Goal: Task Accomplishment & Management: Use online tool/utility

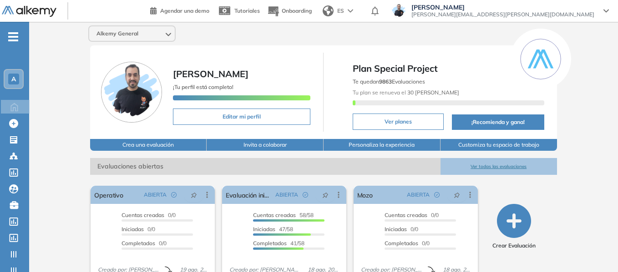
click at [14, 77] on span "A" at bounding box center [13, 79] width 5 height 7
click at [54, 73] on div "Alkemy General Miguel Gomez ¡Tu perfil está completo! Editar mi perfil Plan Spe…" at bounding box center [323, 223] width 589 height 403
click at [18, 39] on span "-" at bounding box center [13, 35] width 10 height 7
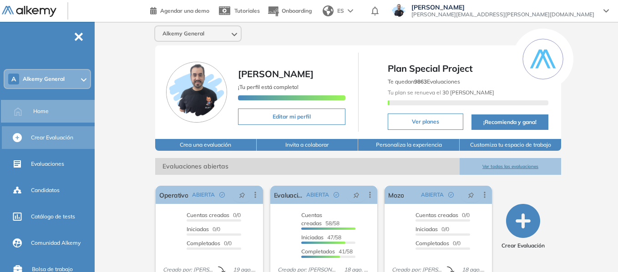
click at [50, 139] on span "Crear Evaluación" at bounding box center [52, 138] width 42 height 8
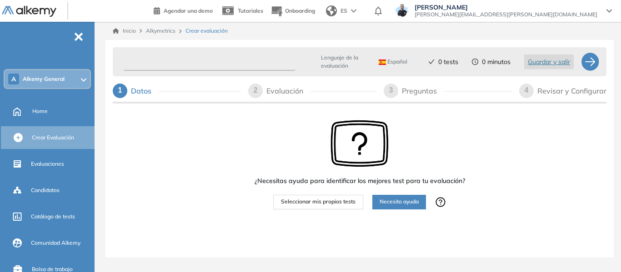
click at [216, 61] on input "text" at bounding box center [210, 62] width 172 height 18
type input "***"
click at [344, 202] on span "Seleccionar mis propios tests" at bounding box center [318, 202] width 75 height 9
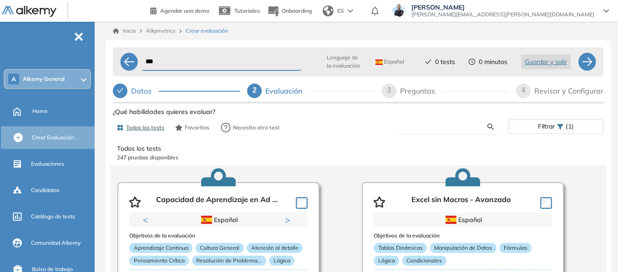
click at [425, 127] on input "text" at bounding box center [446, 127] width 82 height 8
type input "******"
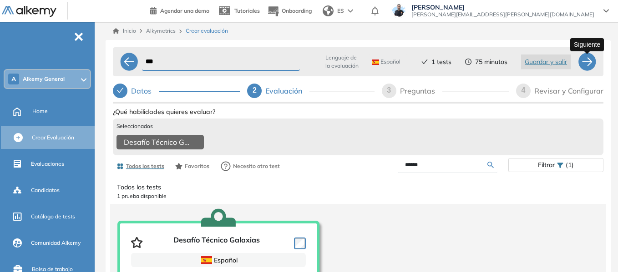
click at [590, 66] on div at bounding box center [587, 62] width 18 height 18
select select "*****"
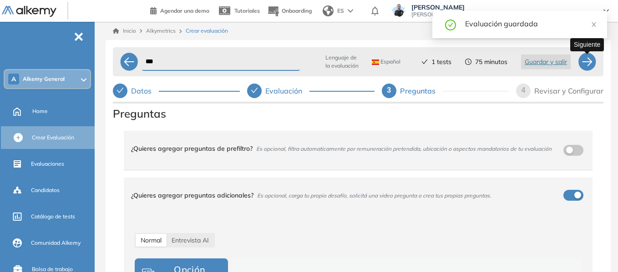
click at [592, 61] on div at bounding box center [587, 62] width 18 height 18
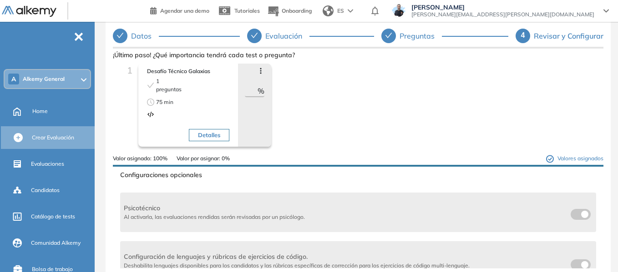
scroll to position [91, 0]
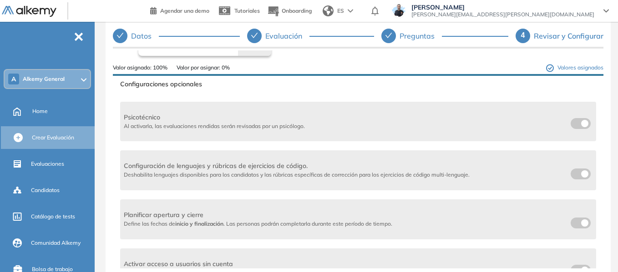
click at [574, 175] on span at bounding box center [573, 172] width 7 height 7
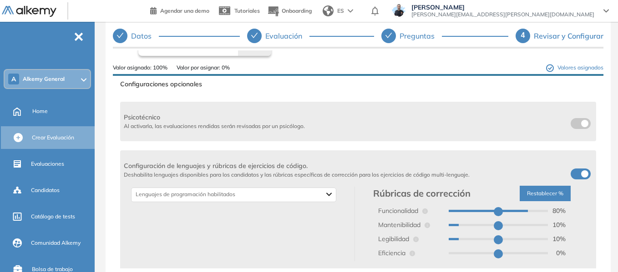
scroll to position [182, 0]
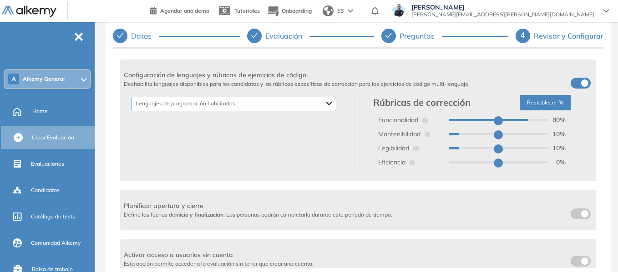
click at [328, 101] on div "Backend Crypto Data Science Data Base Dev Ops Genéricos Mobile Otros Frontend D…" at bounding box center [233, 104] width 205 height 15
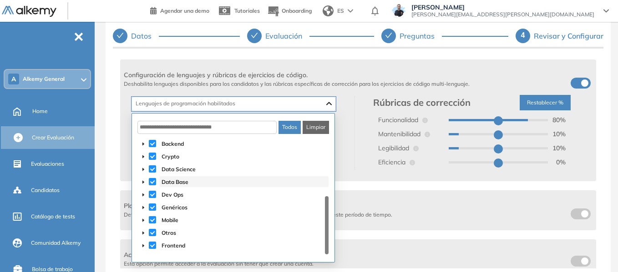
scroll to position [11, 0]
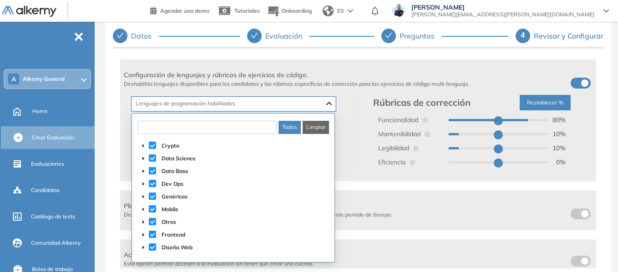
click at [250, 129] on input "text" at bounding box center [206, 127] width 139 height 13
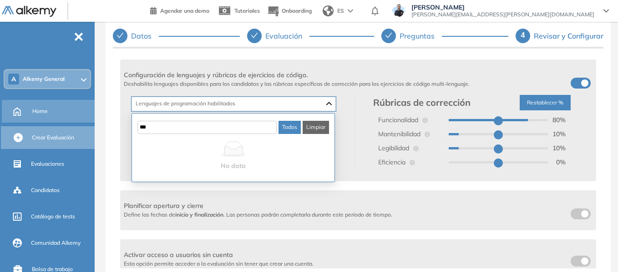
type input "***"
drag, startPoint x: 44, startPoint y: 112, endPoint x: 343, endPoint y: 30, distance: 310.0
click at [44, 112] on span "Home" at bounding box center [39, 111] width 15 height 8
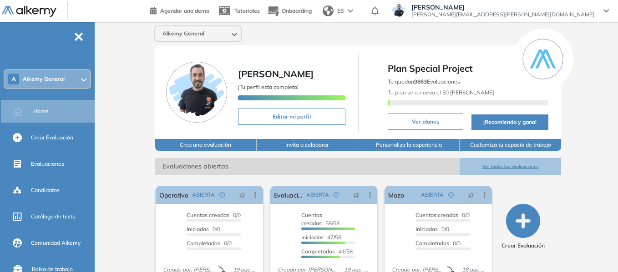
click at [40, 83] on div "A Alkemy General" at bounding box center [48, 79] width 86 height 18
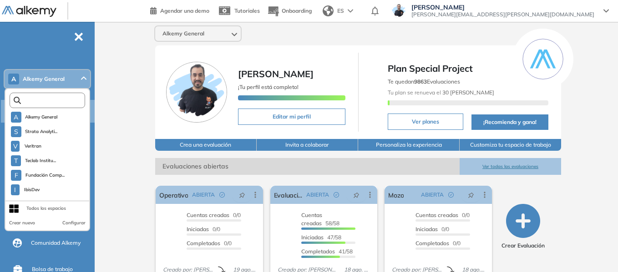
click at [53, 103] on input "text" at bounding box center [49, 100] width 57 height 7
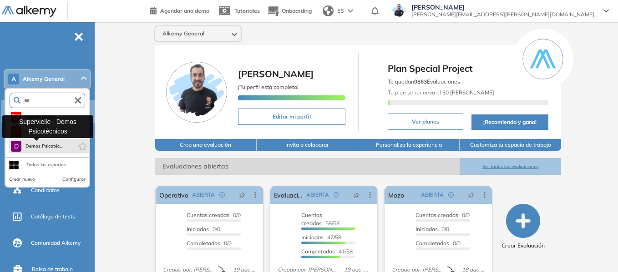
type input "***"
click at [52, 146] on span "Demos Psicotéc..." at bounding box center [43, 146] width 37 height 7
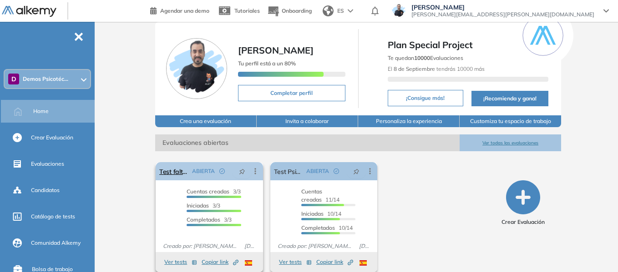
scroll to position [35, 0]
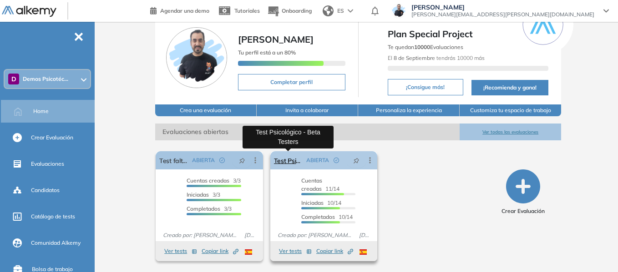
click at [296, 158] on link "Test Psicológico - Beta Testers" at bounding box center [288, 160] width 29 height 18
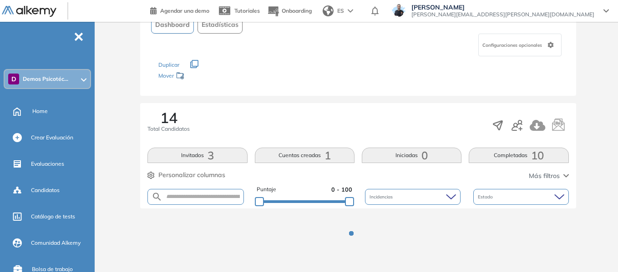
scroll to position [69, 0]
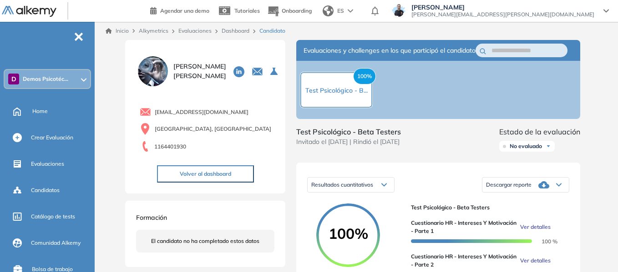
click at [81, 79] on icon at bounding box center [83, 80] width 5 height 2
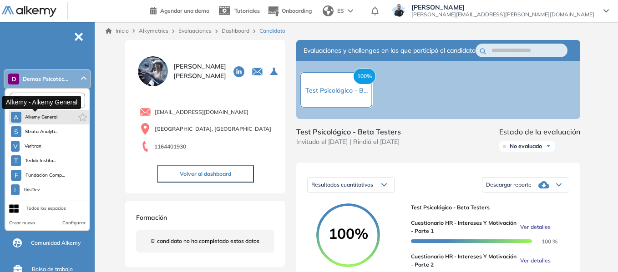
click at [50, 119] on span "Alkemy General" at bounding box center [41, 117] width 33 height 7
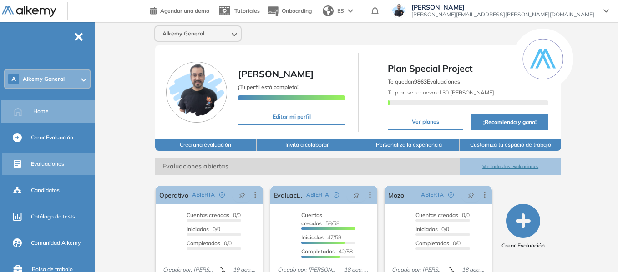
click at [50, 161] on span "Evaluaciones" at bounding box center [47, 164] width 33 height 8
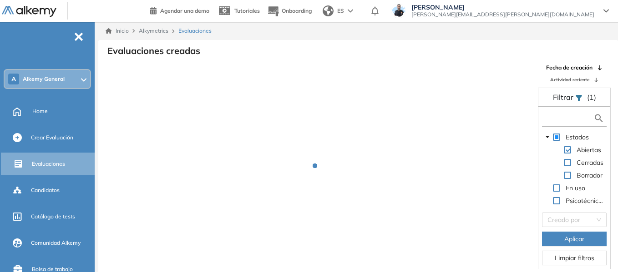
click at [551, 122] on input "text" at bounding box center [568, 119] width 49 height 10
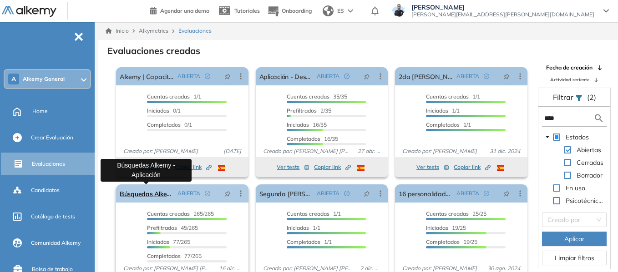
type input "****"
click at [153, 198] on link "Búsquedas Alkemy - Aplicación" at bounding box center [147, 194] width 54 height 18
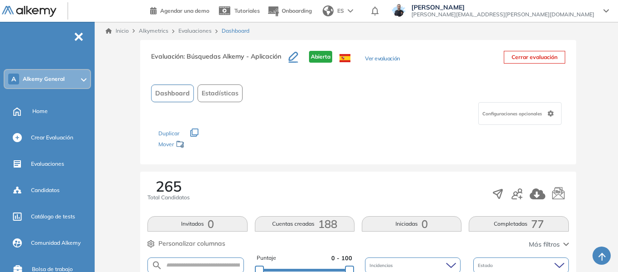
scroll to position [227, 0]
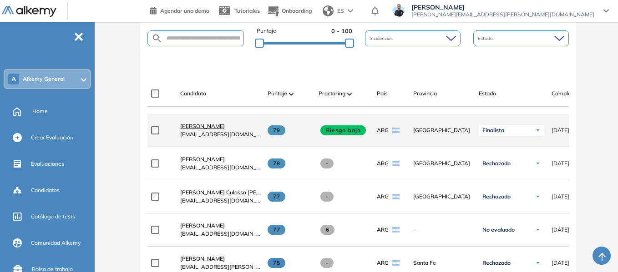
click at [205, 129] on span "Stefano Trento" at bounding box center [202, 126] width 45 height 7
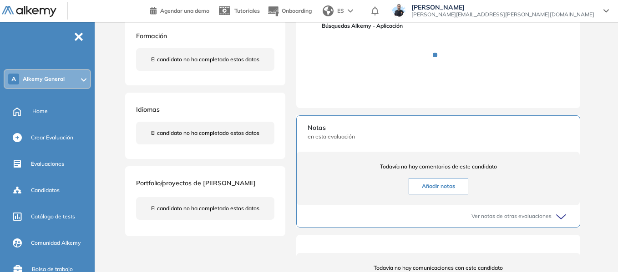
scroll to position [136, 0]
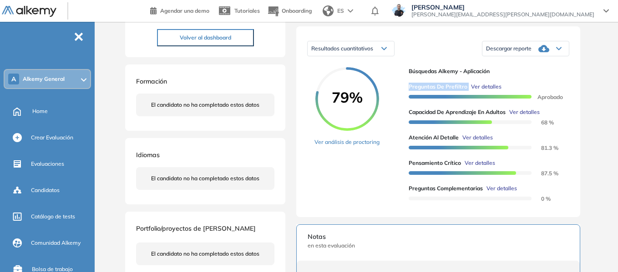
drag, startPoint x: 408, startPoint y: 96, endPoint x: 467, endPoint y: 96, distance: 58.7
click at [467, 91] on div "Preguntas de Prefiltro Ver detalles" at bounding box center [484, 87] width 153 height 8
click at [570, 121] on div "Resultados cuantitativos Resultados cuantitativos Resultados relativos Descarga…" at bounding box center [438, 121] width 284 height 191
drag, startPoint x: 540, startPoint y: 130, endPoint x: 551, endPoint y: 132, distance: 10.6
click at [551, 126] on span "68 %" at bounding box center [542, 122] width 24 height 7
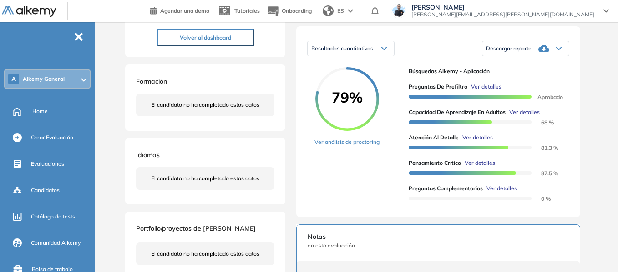
click at [564, 131] on div "79% Ver análisis de proctoring Búsquedas Alkemy - Aplicación Preguntas de Prefi…" at bounding box center [438, 136] width 262 height 139
click at [556, 50] on icon at bounding box center [558, 49] width 5 height 4
click at [542, 81] on li "Descargar informe resumido" at bounding box center [520, 75] width 68 height 9
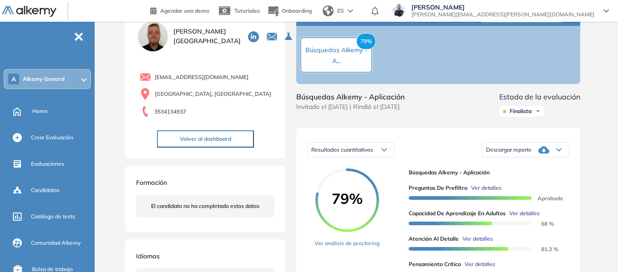
scroll to position [0, 0]
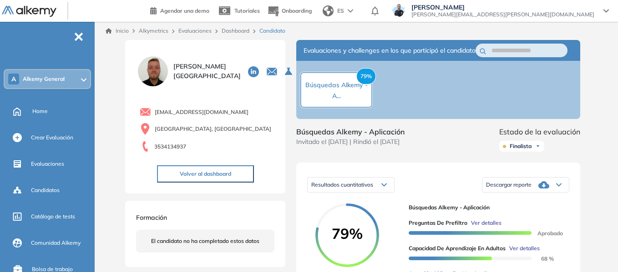
click at [240, 27] on link "Dashboard" at bounding box center [236, 30] width 28 height 7
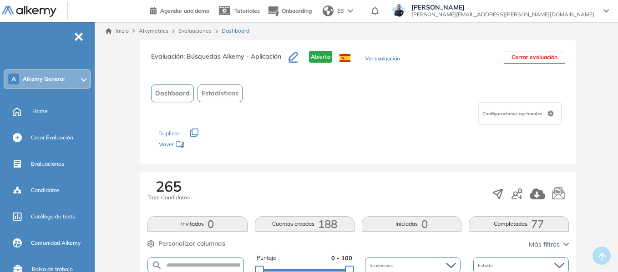
click at [118, 29] on link "Inicio" at bounding box center [117, 31] width 23 height 8
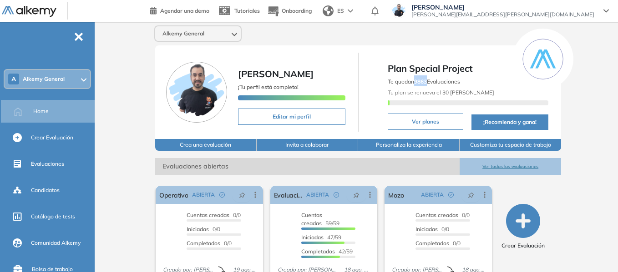
drag, startPoint x: 416, startPoint y: 83, endPoint x: 429, endPoint y: 84, distance: 12.8
click at [429, 84] on span "Te quedan 9863 Evaluaciones" at bounding box center [424, 81] width 72 height 7
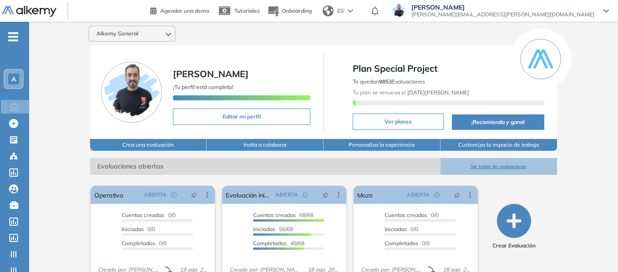
drag, startPoint x: 12, startPoint y: 35, endPoint x: 13, endPoint y: 43, distance: 7.9
click at [12, 36] on icon "-" at bounding box center [13, 37] width 10 height 2
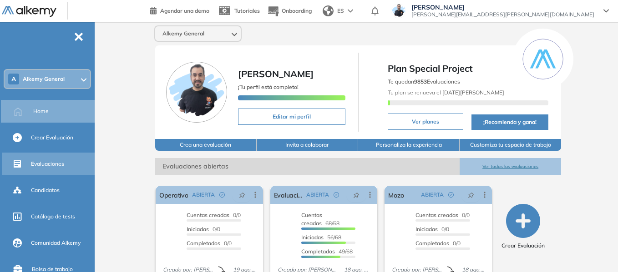
click at [51, 166] on span "Evaluaciones" at bounding box center [47, 164] width 33 height 8
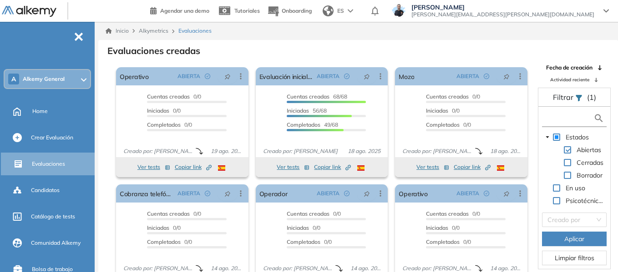
click at [568, 122] on input "text" at bounding box center [568, 119] width 49 height 10
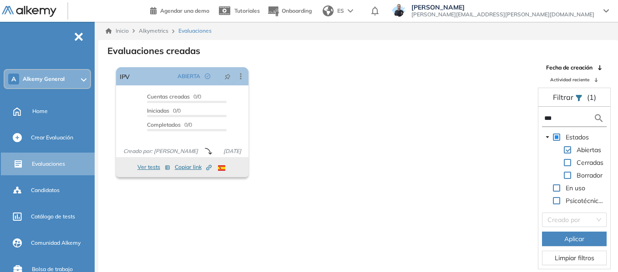
drag, startPoint x: 569, startPoint y: 119, endPoint x: 523, endPoint y: 116, distance: 46.1
click at [523, 116] on div "El proctoring será activado ¡Importante!: Los usuarios que ya realizaron la eva…" at bounding box center [358, 167] width 519 height 206
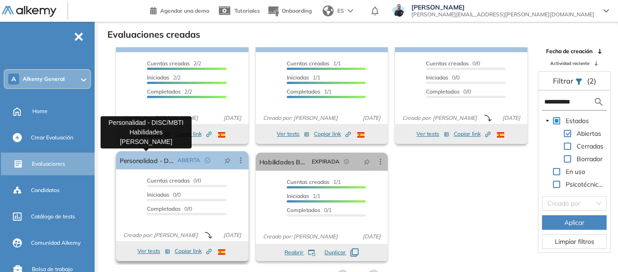
scroll to position [22, 0]
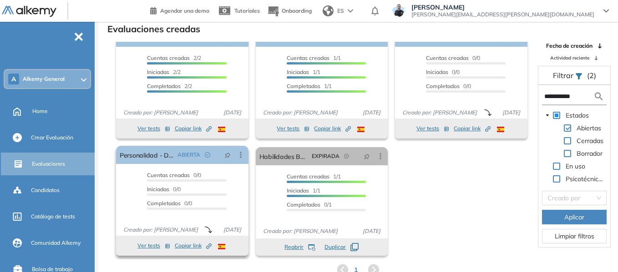
click at [141, 246] on button "Ver tests" at bounding box center [153, 246] width 33 height 11
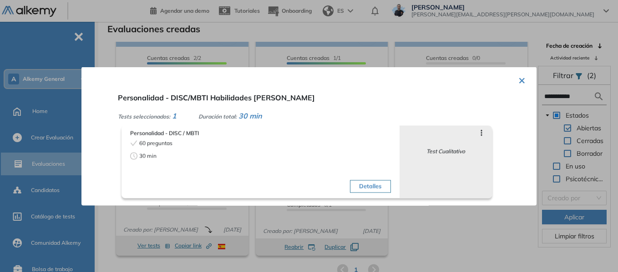
scroll to position [0, 0]
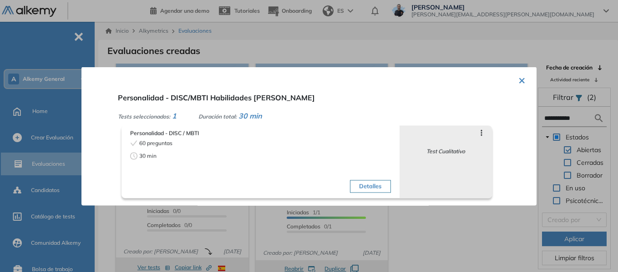
click at [519, 79] on button "×" at bounding box center [521, 80] width 7 height 18
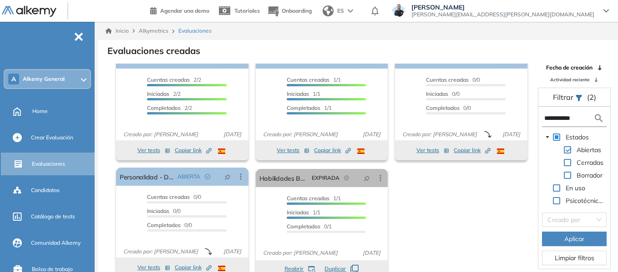
click at [585, 119] on input "**********" at bounding box center [568, 119] width 49 height 10
type input "*"
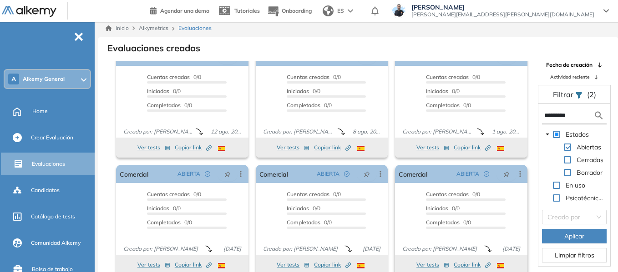
scroll to position [22, 0]
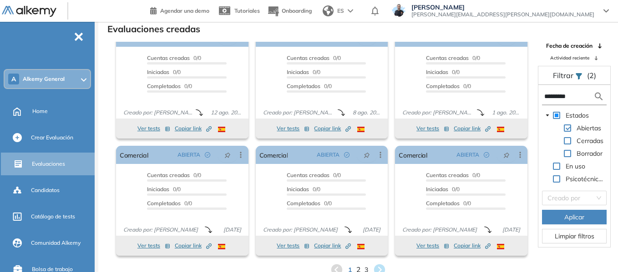
click at [356, 267] on span "2" at bounding box center [358, 270] width 4 height 10
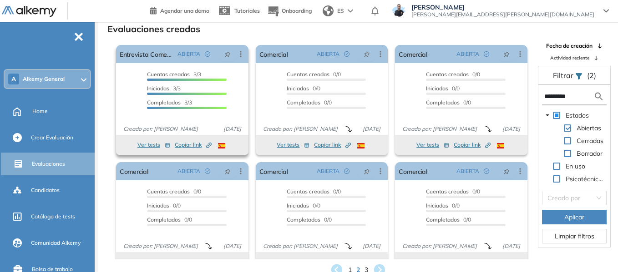
click at [202, 144] on span "Copiar link Created by potrace 1.16, written by Peter Selinger 2001-2019" at bounding box center [193, 145] width 37 height 8
drag, startPoint x: 580, startPoint y: 100, endPoint x: 532, endPoint y: 98, distance: 48.2
click at [532, 98] on div "Fecha de creación Actividad reciente Filtrar (2) ********* Estados Abiertas Cer…" at bounding box center [574, 151] width 86 height 218
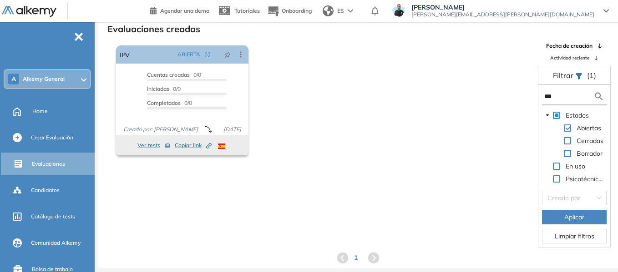
scroll to position [0, 0]
click at [192, 146] on span "Copiar link Created by potrace 1.16, written by Peter Selinger 2001-2019" at bounding box center [193, 145] width 37 height 8
click at [565, 101] on form "***" at bounding box center [574, 97] width 65 height 17
click at [557, 96] on input "***" at bounding box center [568, 97] width 49 height 10
type input "*"
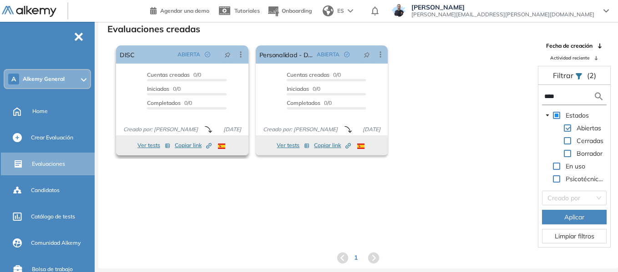
type input "****"
click at [190, 147] on span "Copiar link Created by potrace 1.16, written by Peter Selinger 2001-2019" at bounding box center [193, 145] width 37 height 8
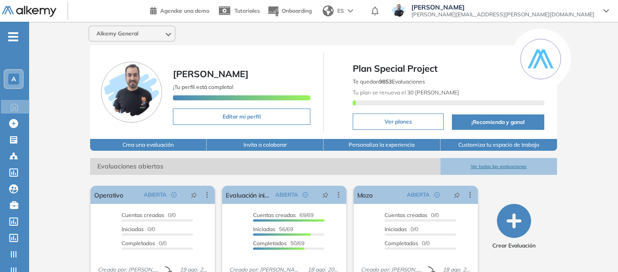
click at [11, 80] on span "A" at bounding box center [13, 79] width 5 height 7
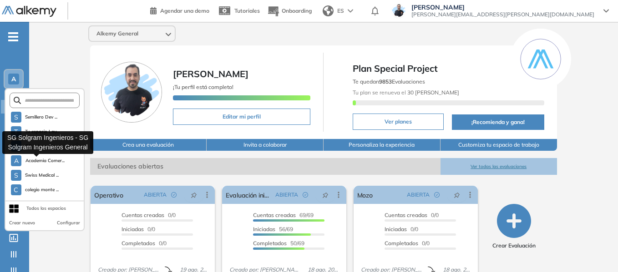
scroll to position [2373, 0]
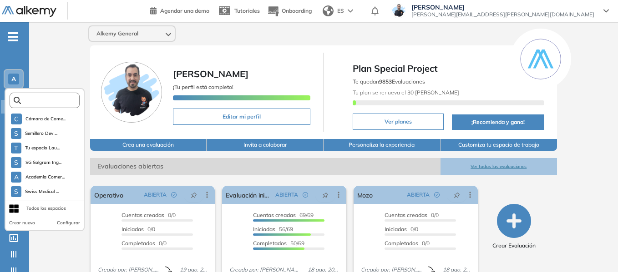
click at [45, 103] on input "text" at bounding box center [47, 100] width 53 height 7
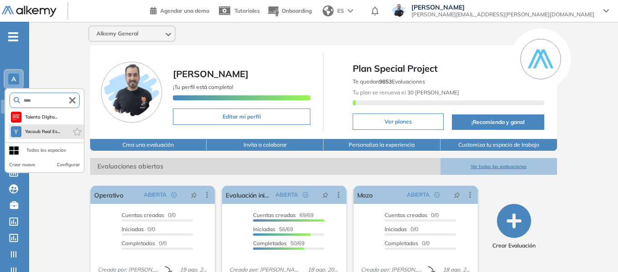
type input "****"
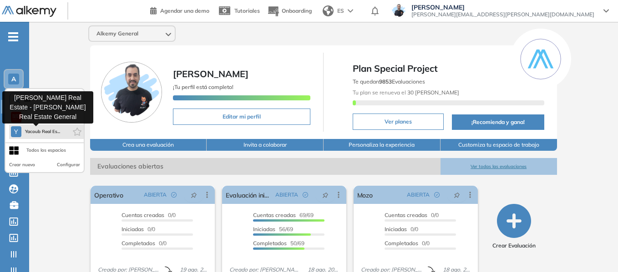
click at [47, 130] on span "Yacoub Real Es..." at bounding box center [42, 131] width 35 height 7
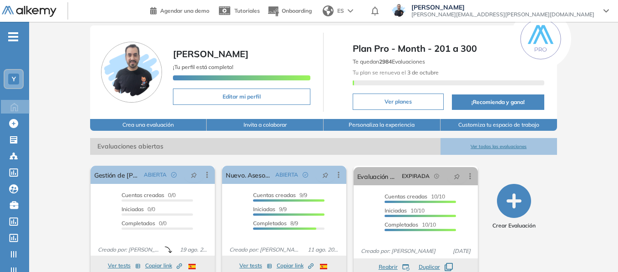
scroll to position [41, 0]
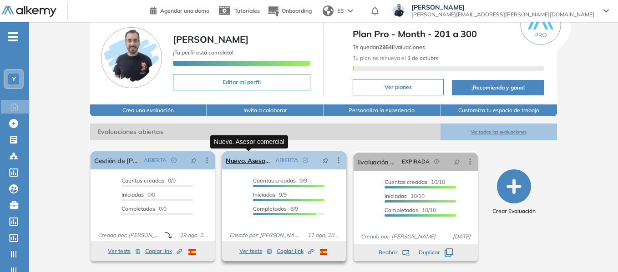
click at [246, 164] on link "Nuevo. Asesor comercial" at bounding box center [249, 160] width 46 height 18
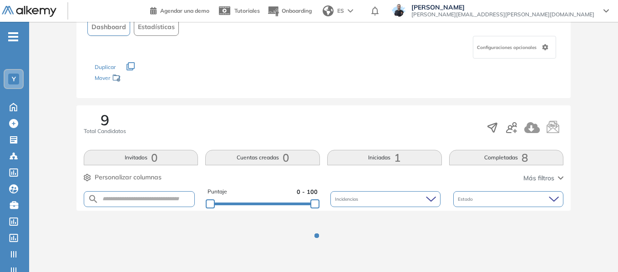
scroll to position [69, 0]
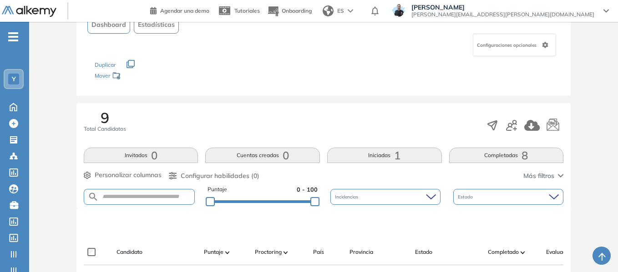
click at [152, 202] on form at bounding box center [139, 197] width 111 height 16
click at [150, 200] on input "text" at bounding box center [147, 197] width 96 height 7
paste input "**********"
type input "**********"
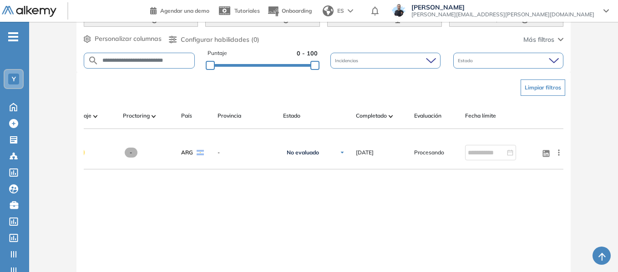
scroll to position [0, 0]
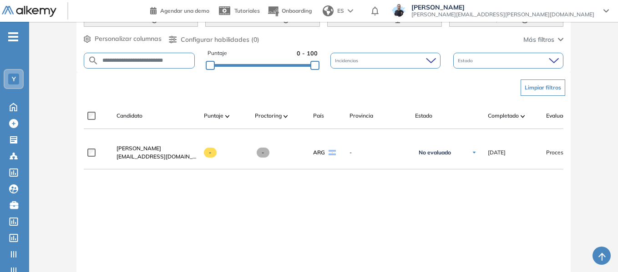
click at [20, 82] on div "Y" at bounding box center [14, 79] width 18 height 18
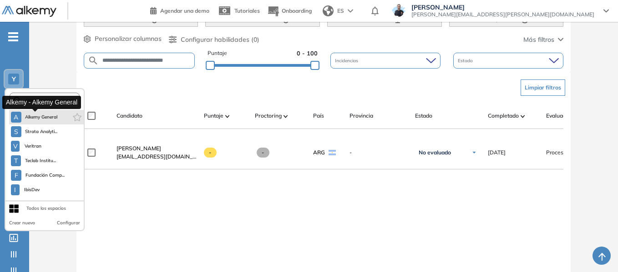
click at [43, 118] on span "Alkemy General" at bounding box center [41, 117] width 33 height 7
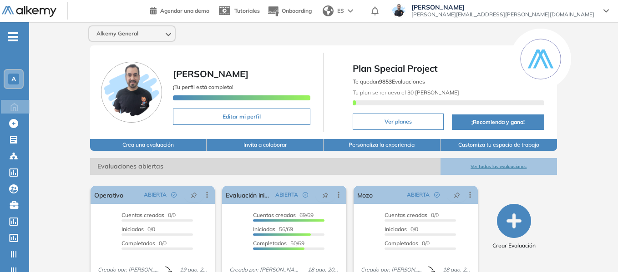
click at [8, 81] on div "A" at bounding box center [13, 79] width 11 height 11
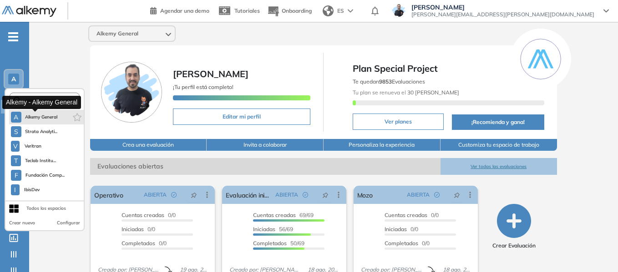
click at [37, 121] on span "Alkemy General" at bounding box center [41, 117] width 33 height 7
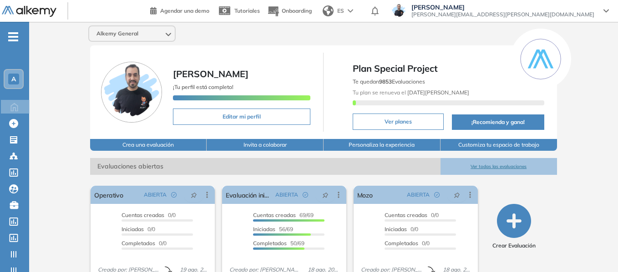
click at [18, 32] on span "-" at bounding box center [13, 35] width 10 height 7
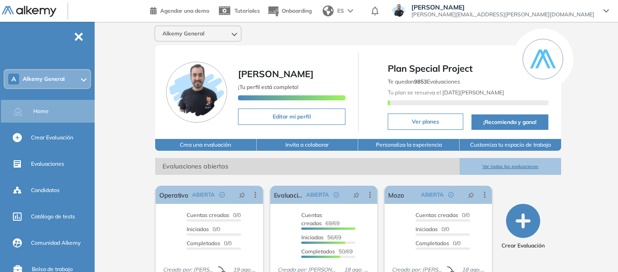
click at [59, 78] on span "Alkemy General" at bounding box center [44, 79] width 42 height 7
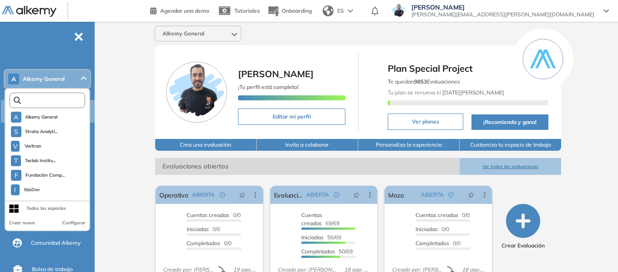
click at [50, 101] on input "text" at bounding box center [49, 100] width 57 height 7
type input "*"
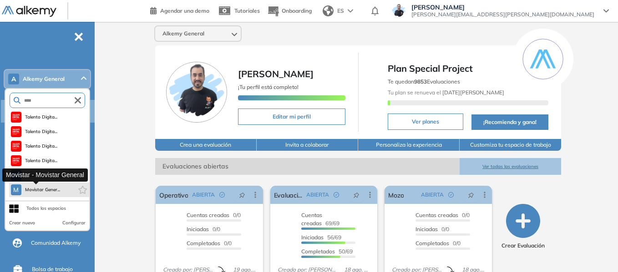
type input "****"
click at [50, 190] on span "Movistar Gener..." at bounding box center [42, 190] width 35 height 7
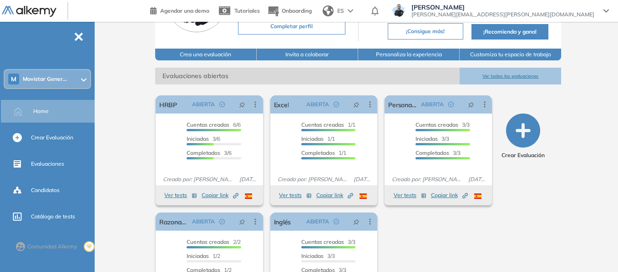
scroll to position [91, 0]
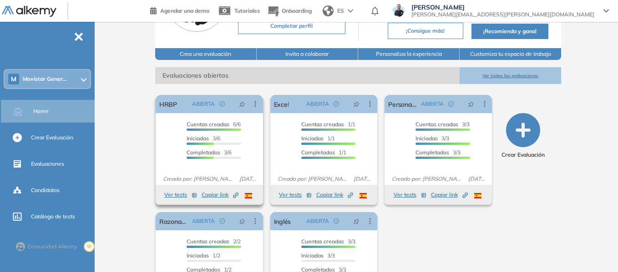
click at [175, 201] on div "Ver tests Copiar link Created by potrace 1.16, written by Peter Selinger 2001-2…" at bounding box center [209, 195] width 107 height 20
click at [174, 195] on button "Ver tests" at bounding box center [180, 195] width 33 height 11
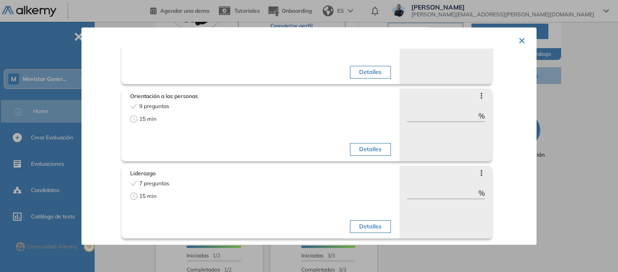
scroll to position [0, 0]
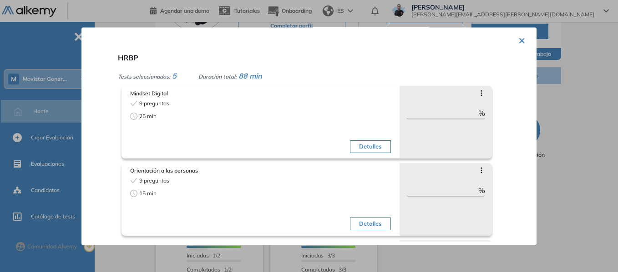
click at [522, 39] on div "× HRBP Tests seleccionados: 5 Duración total: 88 min Mindset Digital 9 pregunta…" at bounding box center [308, 136] width 455 height 218
click at [518, 41] on button "×" at bounding box center [521, 40] width 7 height 18
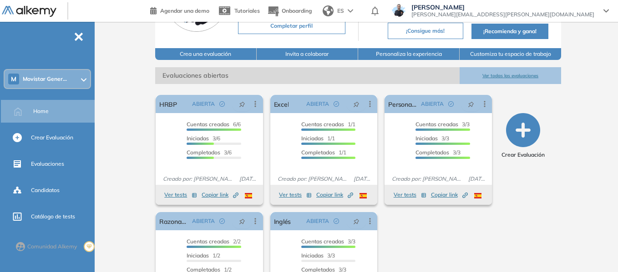
click at [51, 79] on span "Movistar Gener..." at bounding box center [45, 79] width 44 height 7
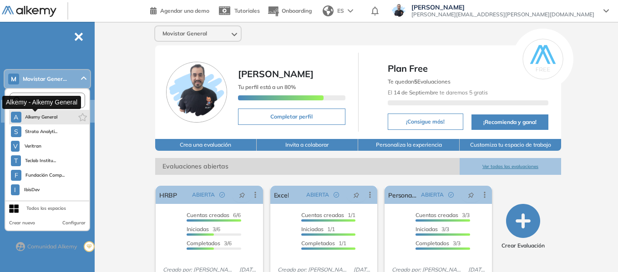
click at [42, 116] on span "Alkemy General" at bounding box center [41, 117] width 33 height 7
